Goal: Task Accomplishment & Management: Manage account settings

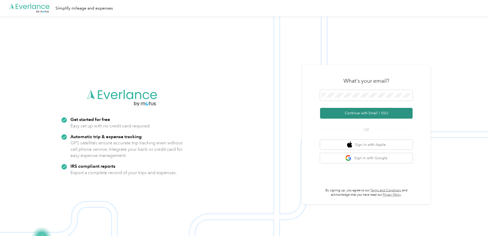
click at [350, 114] on button "Continue with Email / SSO" at bounding box center [366, 113] width 92 height 11
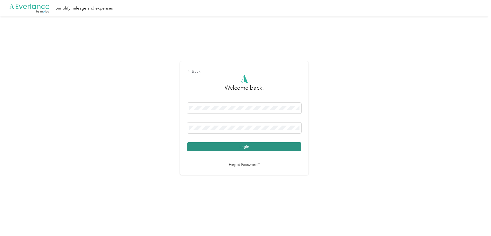
click at [207, 147] on button "Login" at bounding box center [244, 146] width 114 height 9
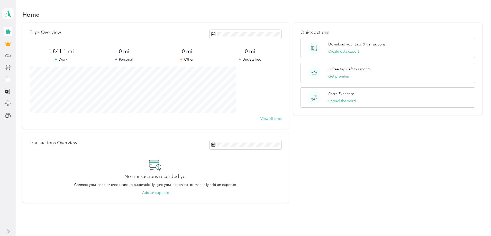
click at [7, 16] on icon at bounding box center [8, 13] width 8 height 7
click at [7, 55] on icon at bounding box center [8, 56] width 6 height 6
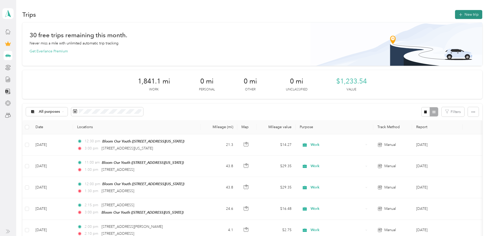
click at [455, 11] on button "New trip" at bounding box center [468, 14] width 27 height 9
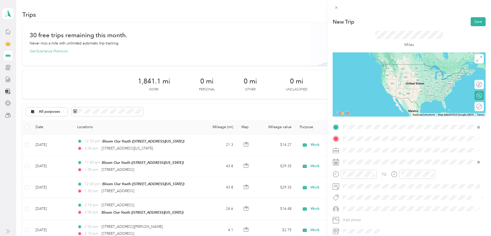
click at [364, 152] on span "[STREET_ADDRESS][US_STATE]" at bounding box center [377, 153] width 51 height 4
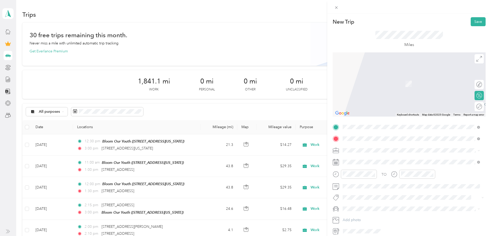
click at [370, 156] on span "[STREET_ADDRESS][PERSON_NAME][US_STATE]" at bounding box center [392, 157] width 80 height 5
click at [367, 157] on span "[STREET_ADDRESS][US_STATE]" at bounding box center [377, 157] width 51 height 5
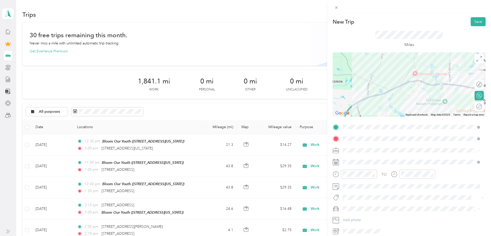
click at [348, 160] on span "Work" at bounding box center [348, 159] width 9 height 4
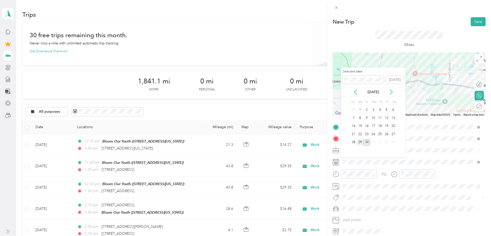
click at [359, 141] on div "29" at bounding box center [360, 142] width 7 height 6
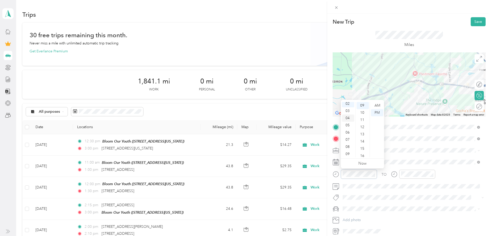
scroll to position [31, 0]
drag, startPoint x: 347, startPoint y: 153, endPoint x: 349, endPoint y: 148, distance: 5.1
click at [347, 153] on div "11" at bounding box center [348, 153] width 12 height 7
drag, startPoint x: 364, startPoint y: 105, endPoint x: 376, endPoint y: 104, distance: 12.9
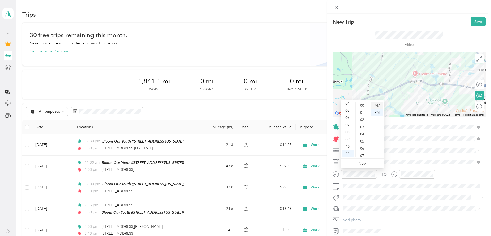
click at [364, 105] on div "00" at bounding box center [362, 105] width 12 height 7
click at [377, 104] on div "AM" at bounding box center [377, 105] width 12 height 7
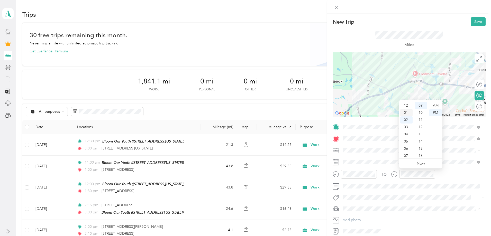
click at [407, 113] on div "01" at bounding box center [406, 112] width 12 height 7
click at [421, 106] on div "00" at bounding box center [421, 105] width 12 height 7
click at [434, 112] on div "PM" at bounding box center [435, 112] width 12 height 7
click at [473, 104] on div "Round trip" at bounding box center [464, 106] width 36 height 5
click at [475, 107] on div at bounding box center [476, 106] width 11 height 5
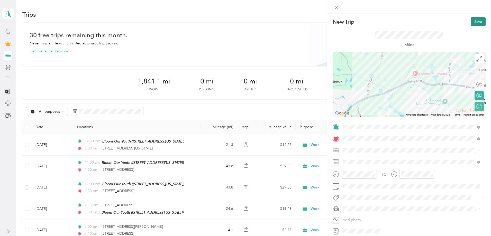
click at [474, 19] on button "Save" at bounding box center [477, 21] width 15 height 9
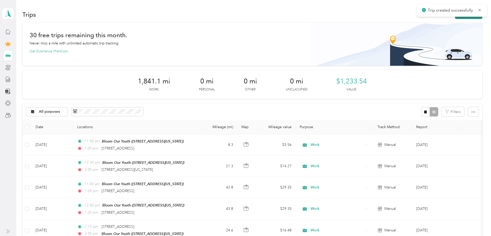
click at [455, 17] on button "New trip" at bounding box center [468, 14] width 27 height 9
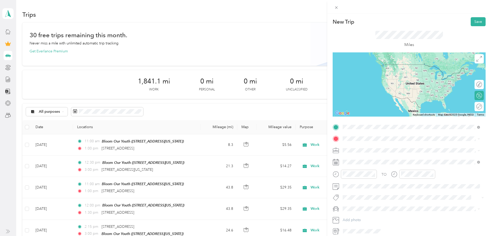
click at [363, 152] on span "[STREET_ADDRESS][US_STATE]" at bounding box center [377, 153] width 51 height 4
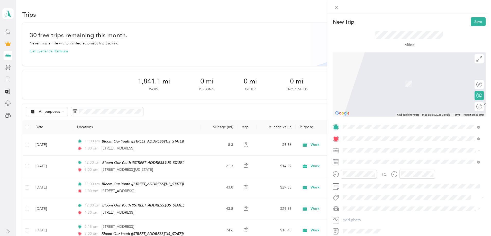
click at [369, 160] on span "[STREET_ADDRESS][US_STATE]" at bounding box center [377, 157] width 51 height 5
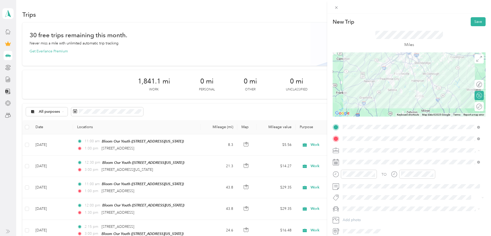
click at [352, 160] on span "Work" at bounding box center [348, 159] width 9 height 4
click at [347, 153] on div "11" at bounding box center [348, 153] width 12 height 7
drag, startPoint x: 362, startPoint y: 104, endPoint x: 374, endPoint y: 106, distance: 12.0
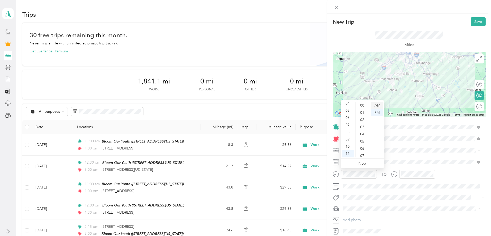
click at [362, 104] on div "00" at bounding box center [362, 105] width 12 height 7
click at [375, 105] on div "AM" at bounding box center [377, 105] width 12 height 7
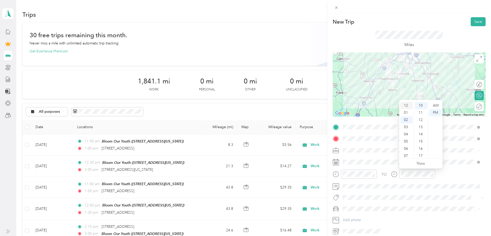
click at [406, 104] on div "12" at bounding box center [406, 105] width 12 height 7
click at [420, 120] on div "30" at bounding box center [421, 120] width 12 height 7
click at [435, 110] on div "PM" at bounding box center [435, 112] width 12 height 7
click at [477, 108] on div at bounding box center [476, 106] width 11 height 5
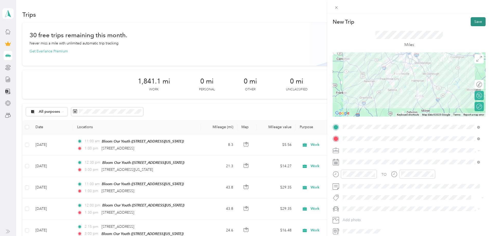
click at [474, 21] on button "Save" at bounding box center [477, 21] width 15 height 9
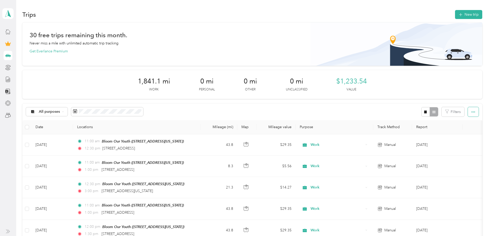
click at [468, 109] on button "button" at bounding box center [473, 112] width 11 height 10
click at [426, 130] on span "Export" at bounding box center [426, 130] width 11 height 4
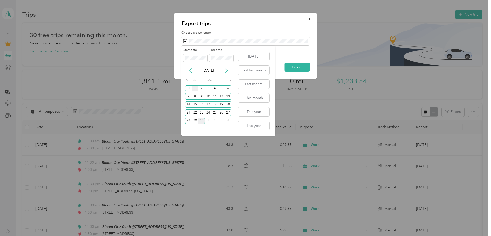
click at [195, 89] on div "1" at bounding box center [195, 88] width 7 height 6
click at [200, 122] on div "30" at bounding box center [201, 121] width 7 height 6
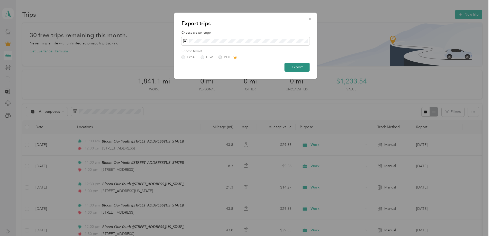
click at [300, 67] on button "Export" at bounding box center [296, 67] width 25 height 9
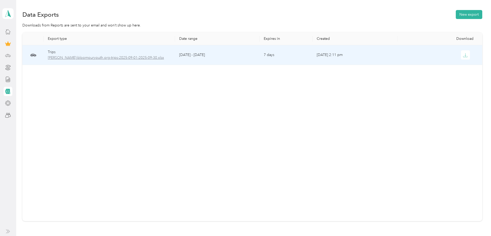
click at [171, 59] on span "[PERSON_NAME]-bloomouryouth.org-trips-2025-09-01-2025-09-30.xlsx" at bounding box center [109, 58] width 123 height 6
click at [149, 58] on span "[PERSON_NAME]-bloomouryouth.org-trips-2025-09-01-2025-09-30.xlsx" at bounding box center [109, 58] width 123 height 6
click at [463, 56] on icon "button" at bounding box center [465, 55] width 5 height 5
